Goal: Task Accomplishment & Management: Manage account settings

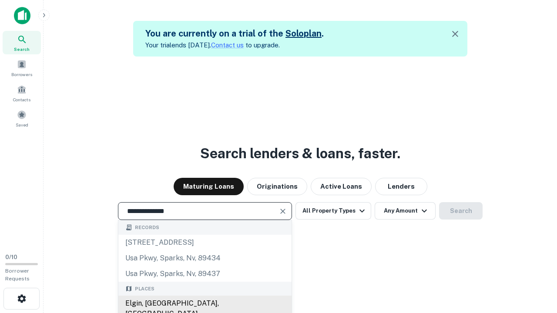
click at [205, 304] on div "Elgin, [GEOGRAPHIC_DATA], [GEOGRAPHIC_DATA]" at bounding box center [204, 309] width 173 height 26
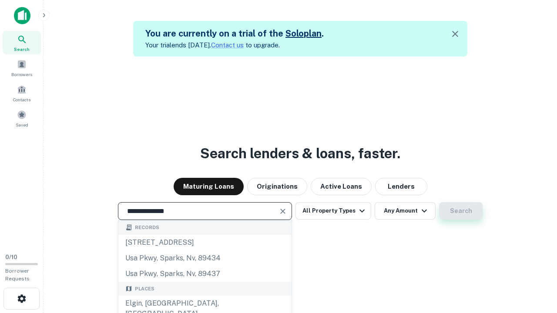
type input "**********"
click at [439, 202] on button "Search" at bounding box center [461, 210] width 44 height 17
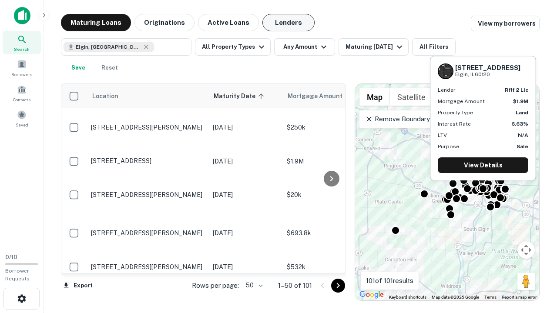
click at [288, 23] on button "Lenders" at bounding box center [288, 22] width 52 height 17
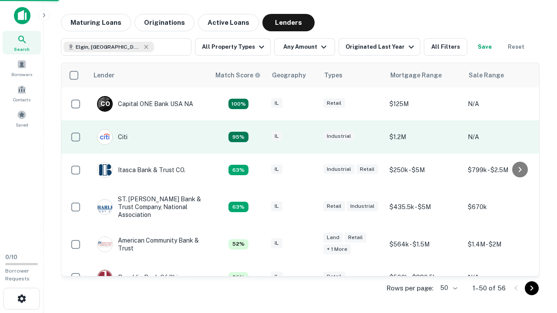
click at [309, 137] on div "IL" at bounding box center [293, 137] width 44 height 12
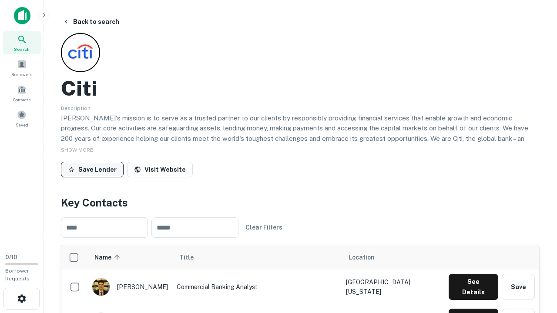
click at [92, 169] on button "Save Lender" at bounding box center [92, 170] width 63 height 16
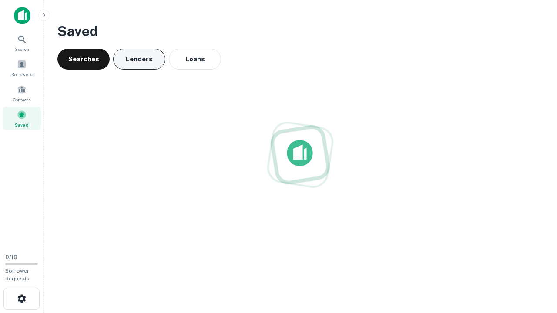
click at [139, 59] on button "Lenders" at bounding box center [139, 59] width 52 height 21
